Goal: Task Accomplishment & Management: Use online tool/utility

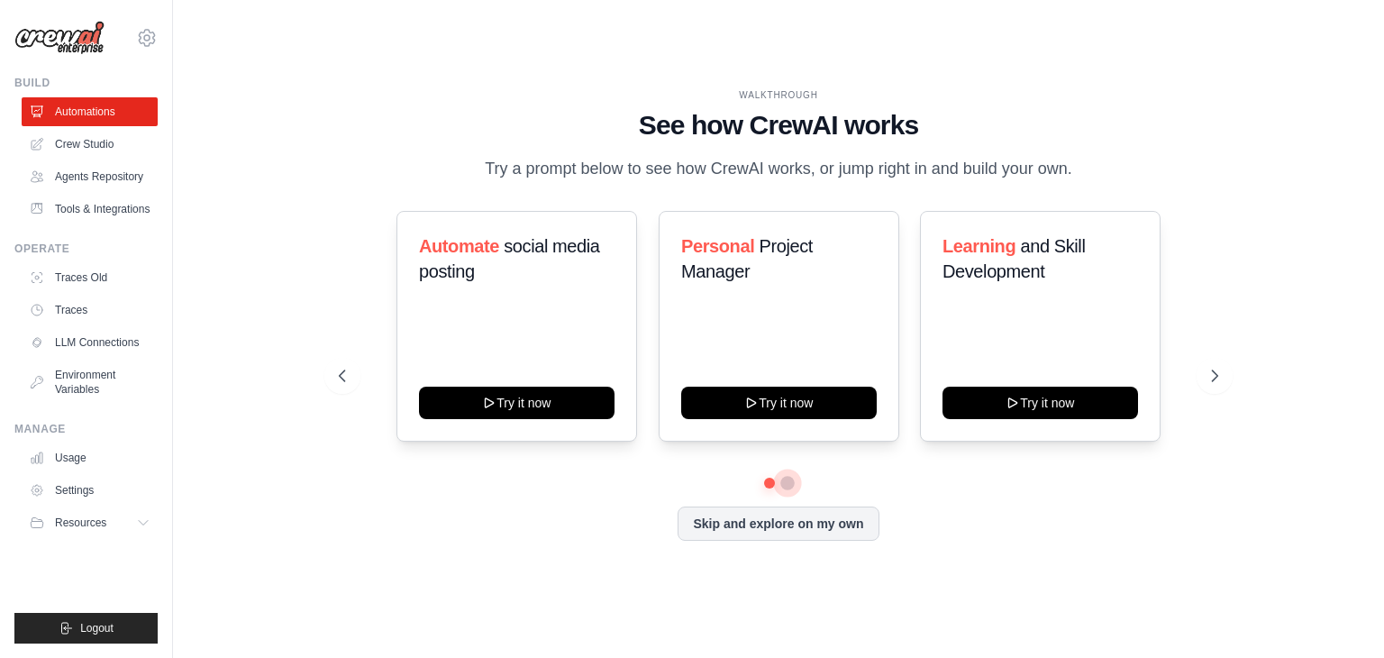
click at [787, 490] on button at bounding box center [787, 483] width 14 height 14
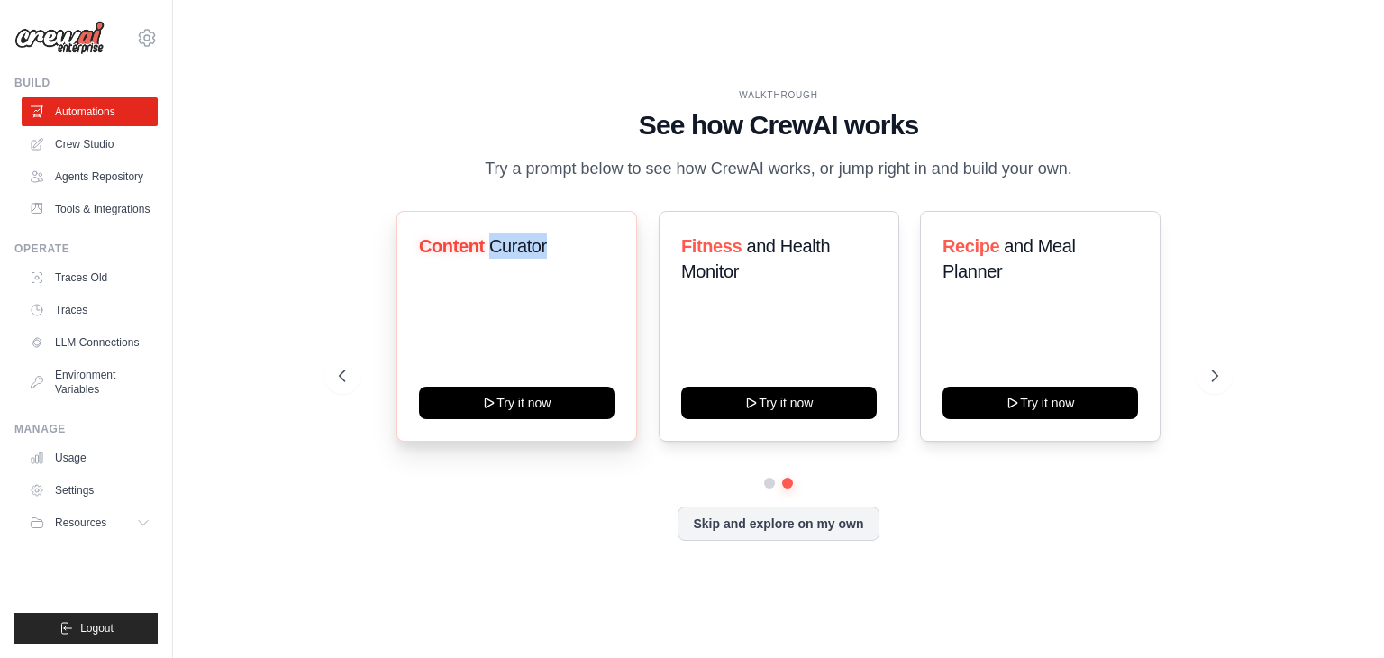
drag, startPoint x: 548, startPoint y: 260, endPoint x: 487, endPoint y: 263, distance: 60.4
click at [487, 259] on h3 "Content Curator" at bounding box center [517, 245] width 196 height 25
copy span "Curator"
click at [553, 259] on h3 "Content Curator" at bounding box center [517, 245] width 196 height 25
drag, startPoint x: 550, startPoint y: 260, endPoint x: 410, endPoint y: 253, distance: 140.7
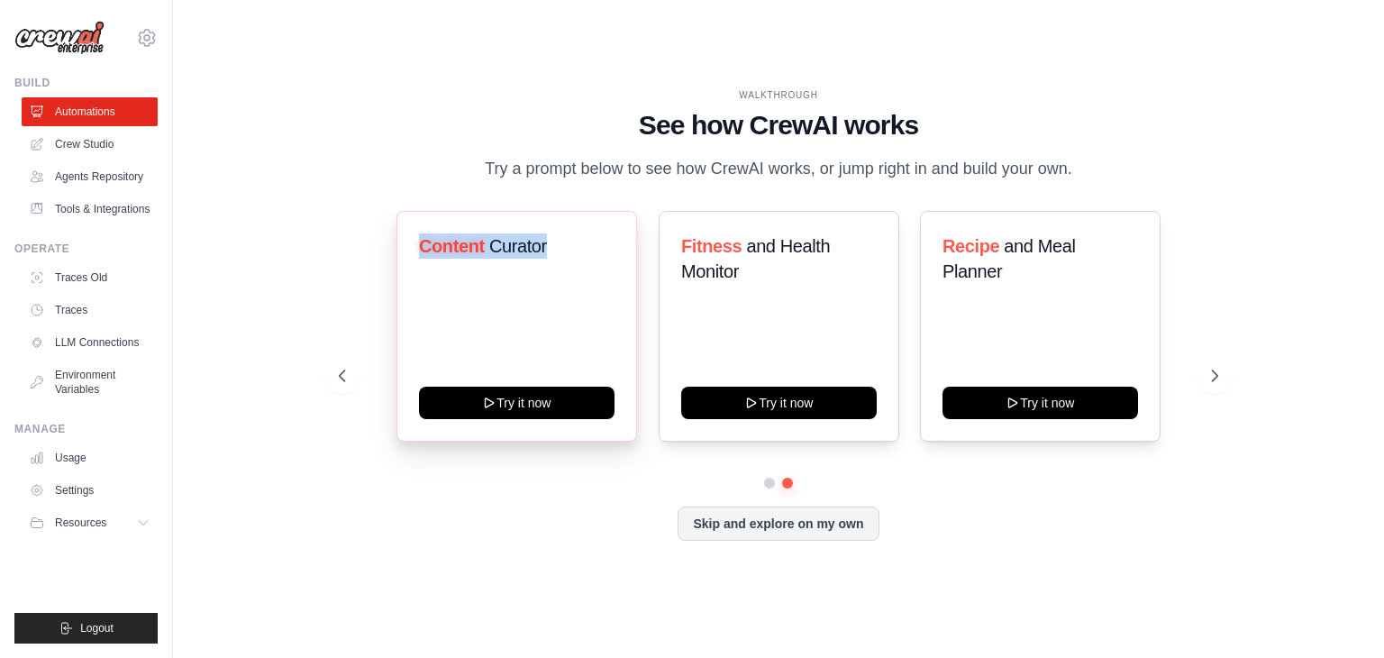
click at [410, 253] on div "Content Curator Try it now" at bounding box center [516, 326] width 241 height 231
copy h3 "Content Curator"
click at [663, 258] on div "Fitness and Health Monitor Try it now" at bounding box center [779, 326] width 241 height 231
click at [342, 385] on icon at bounding box center [341, 376] width 18 height 18
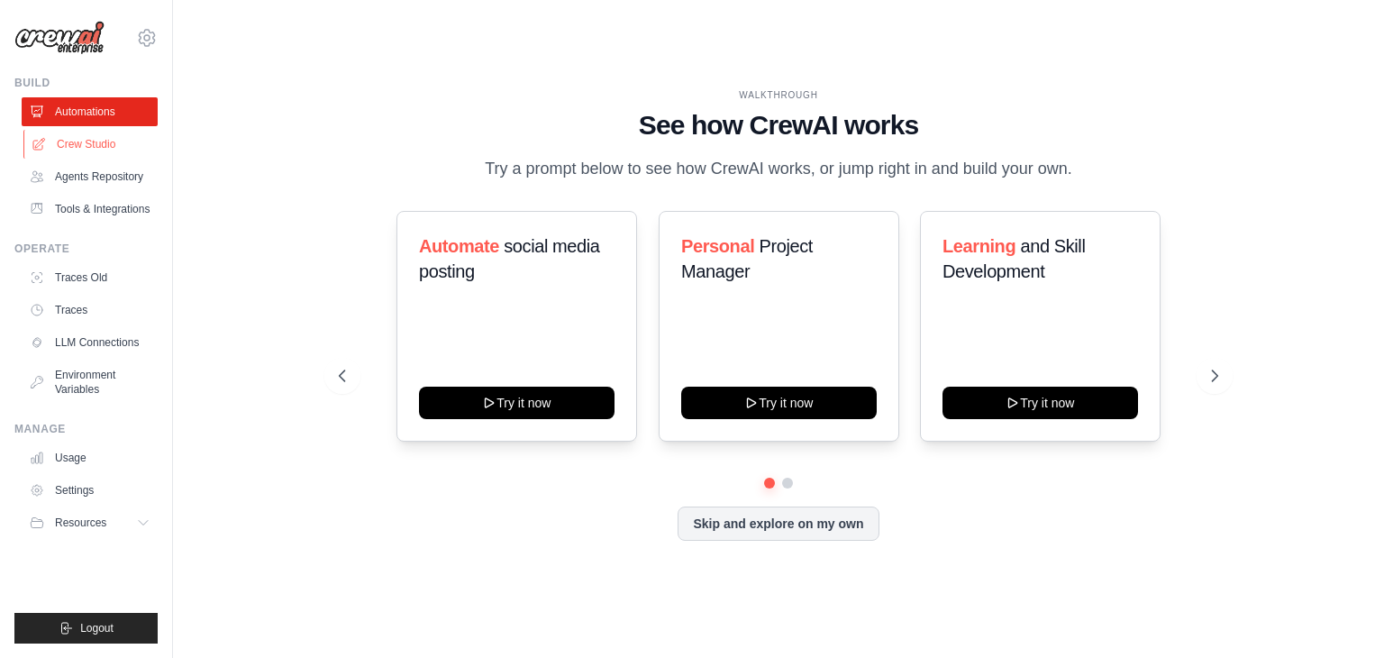
click at [73, 145] on link "Crew Studio" at bounding box center [91, 144] width 136 height 29
